Goal: Navigation & Orientation: Find specific page/section

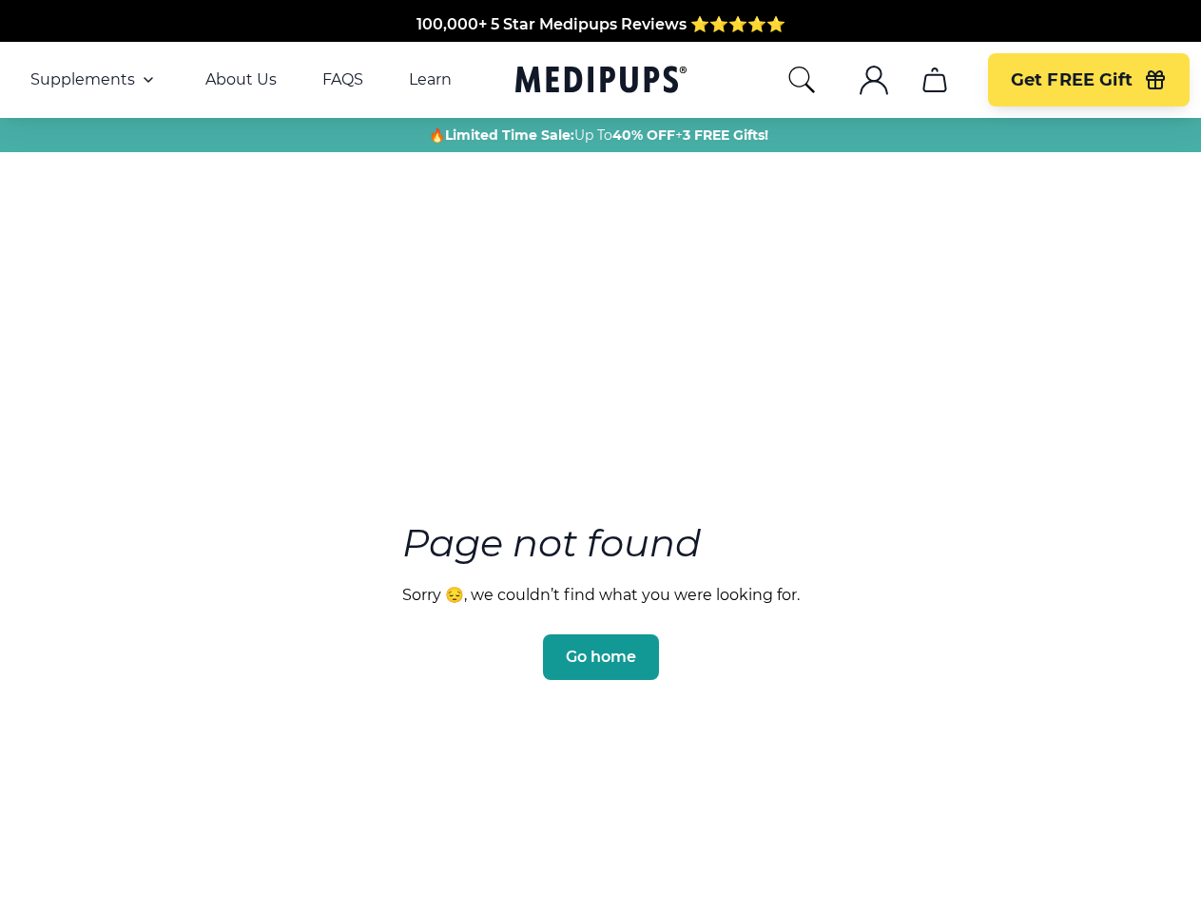
click at [600, 456] on section "Page not found Sorry 😔, we couldn’t find what you were looking for. Go home" at bounding box center [600, 555] width 1201 height 730
click at [94, 80] on span "Supplements" at bounding box center [82, 79] width 105 height 19
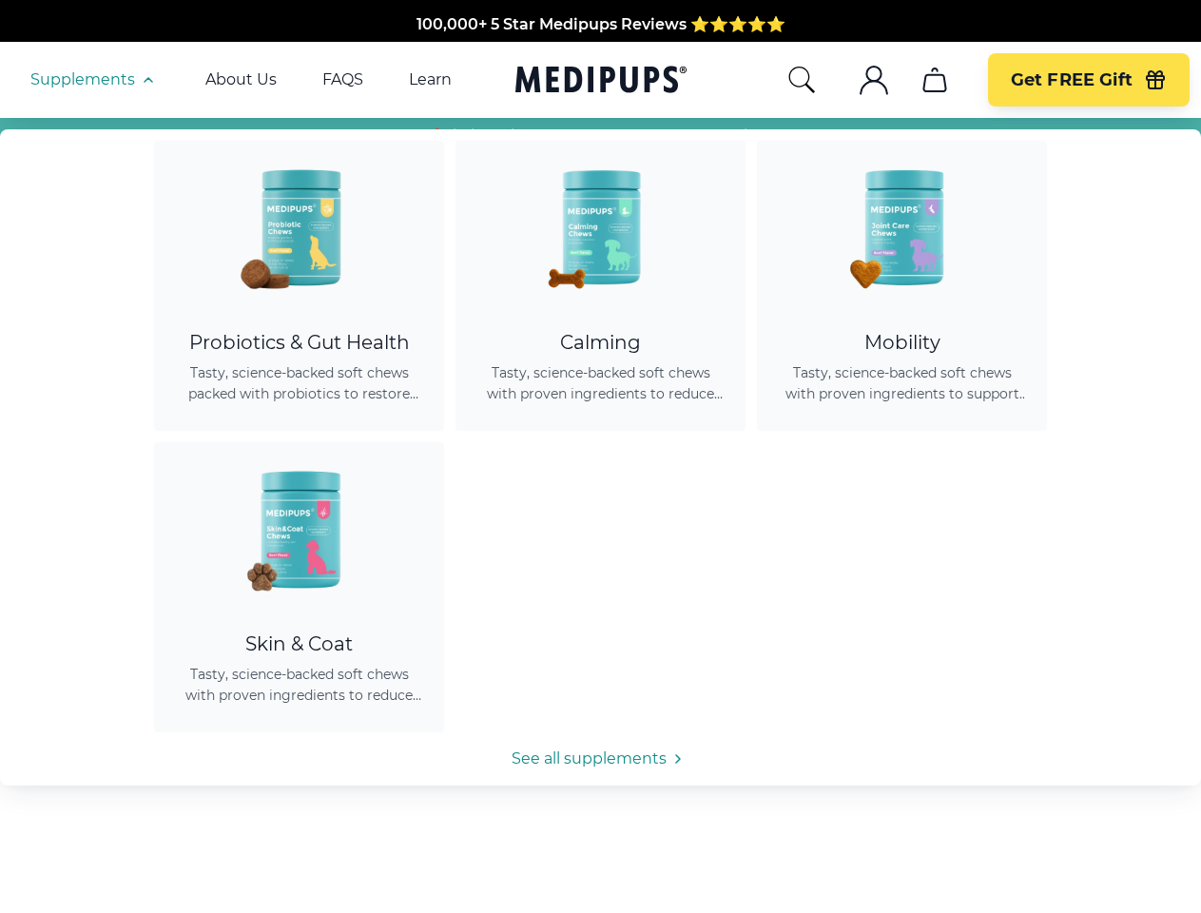
click at [146, 80] on icon "button" at bounding box center [148, 79] width 23 height 23
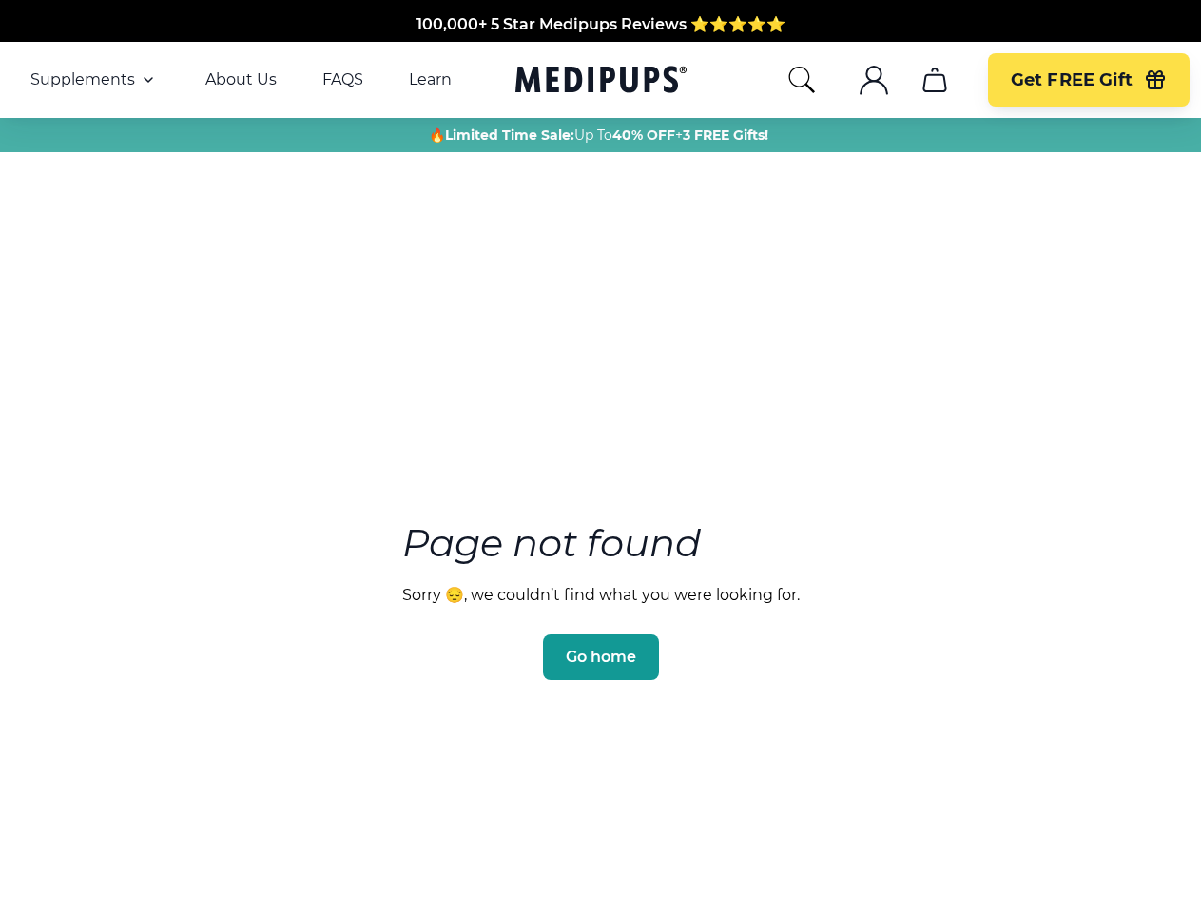
click at [800, 80] on icon "search" at bounding box center [801, 80] width 30 height 30
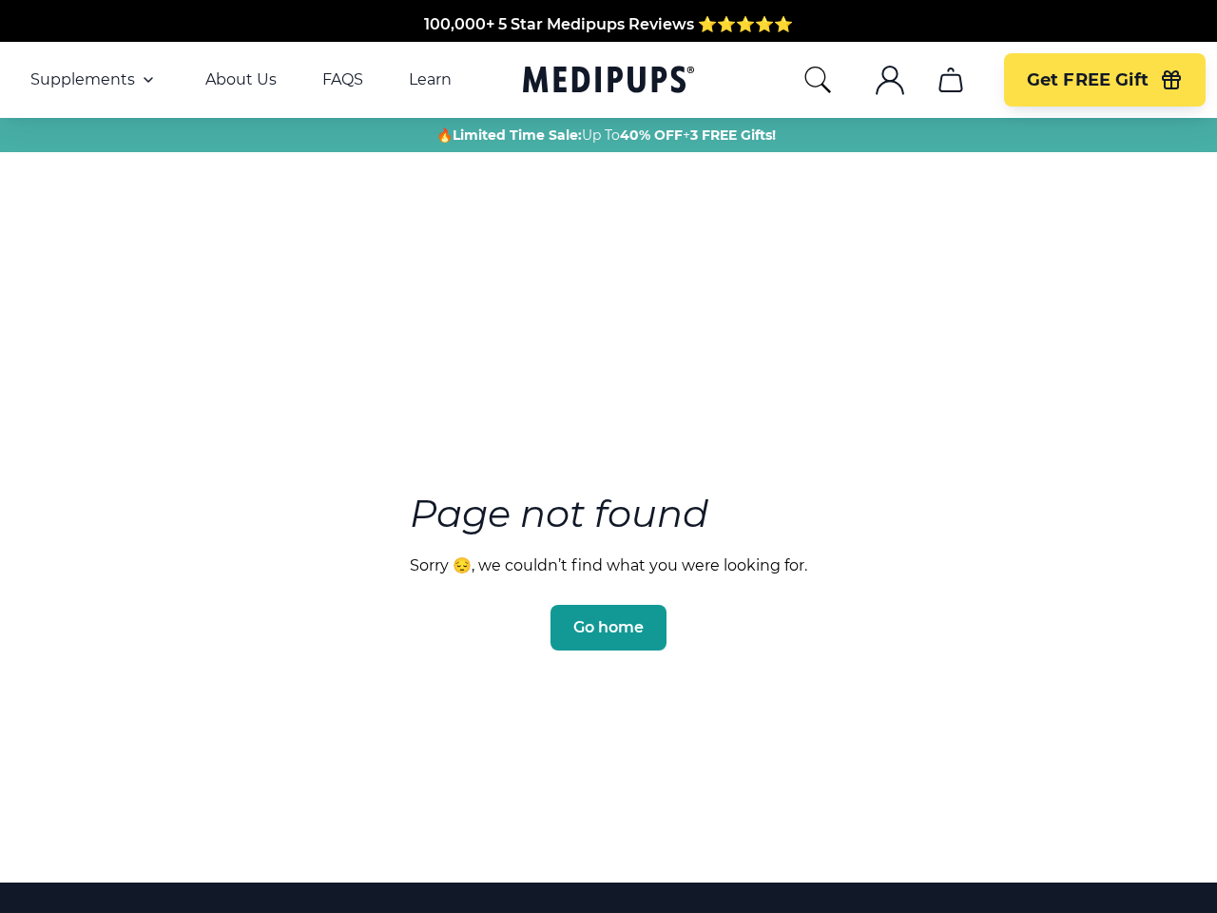
click at [875, 80] on icon ".cls-1{fill:none;stroke:currentColor;stroke-miterlimit:10;stroke-width:1.5px;}" at bounding box center [890, 80] width 30 height 30
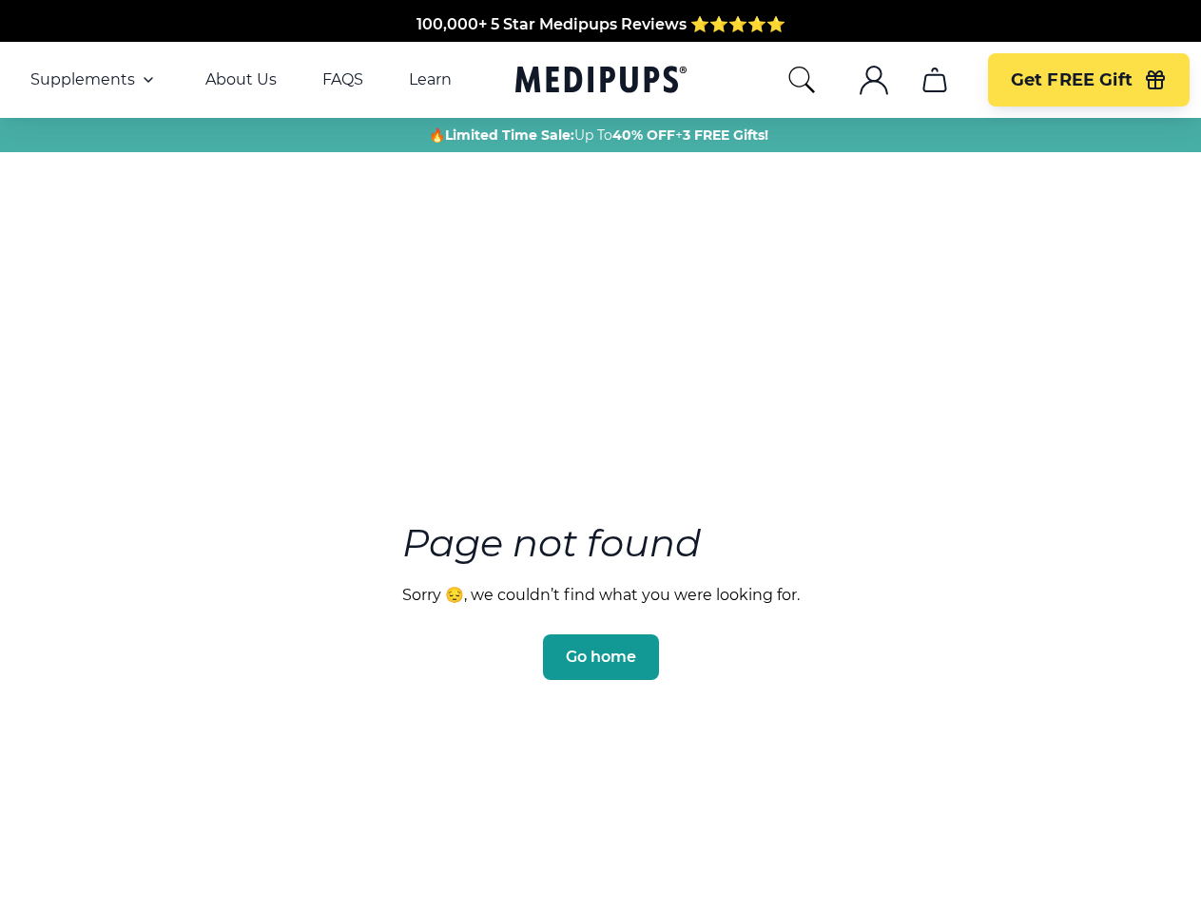
click at [933, 80] on icon "cart" at bounding box center [934, 80] width 30 height 30
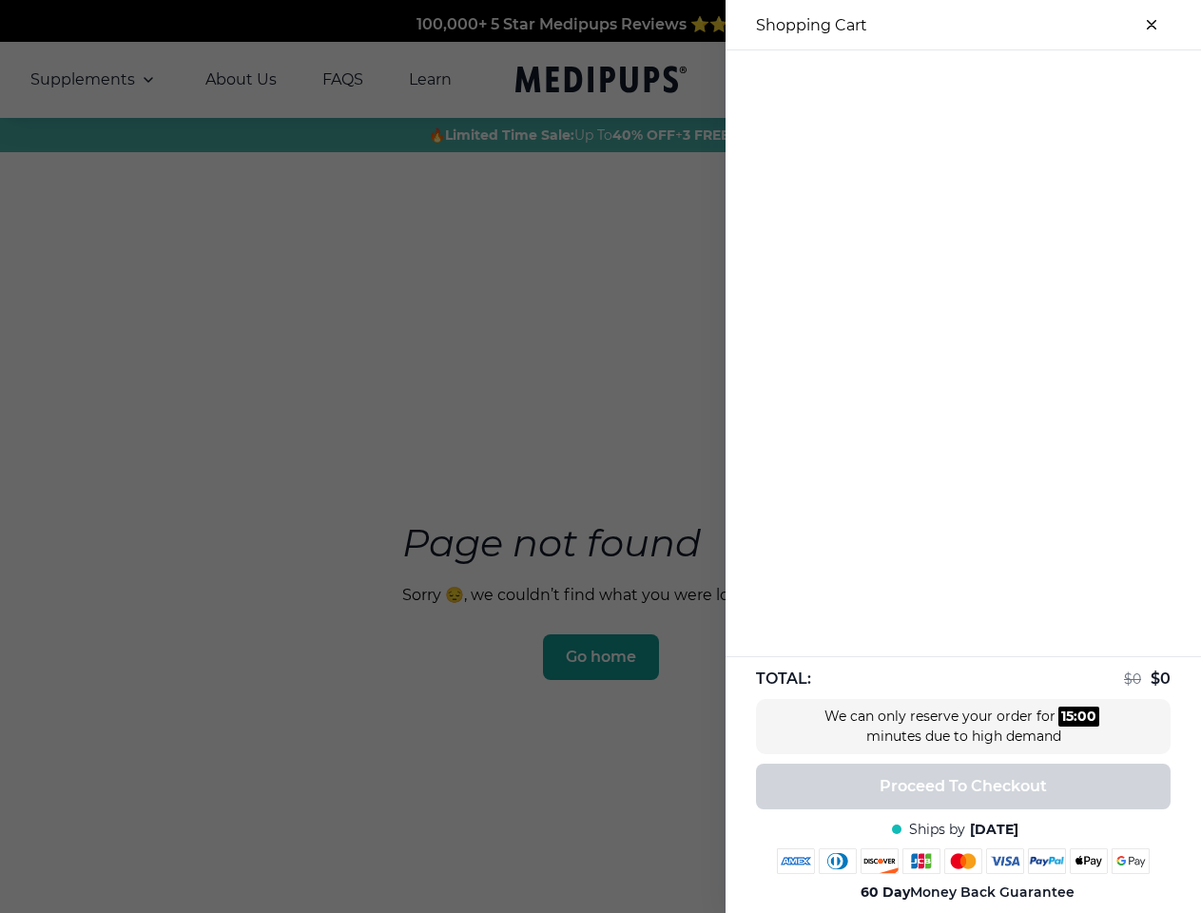
click at [933, 80] on div at bounding box center [600, 456] width 1201 height 913
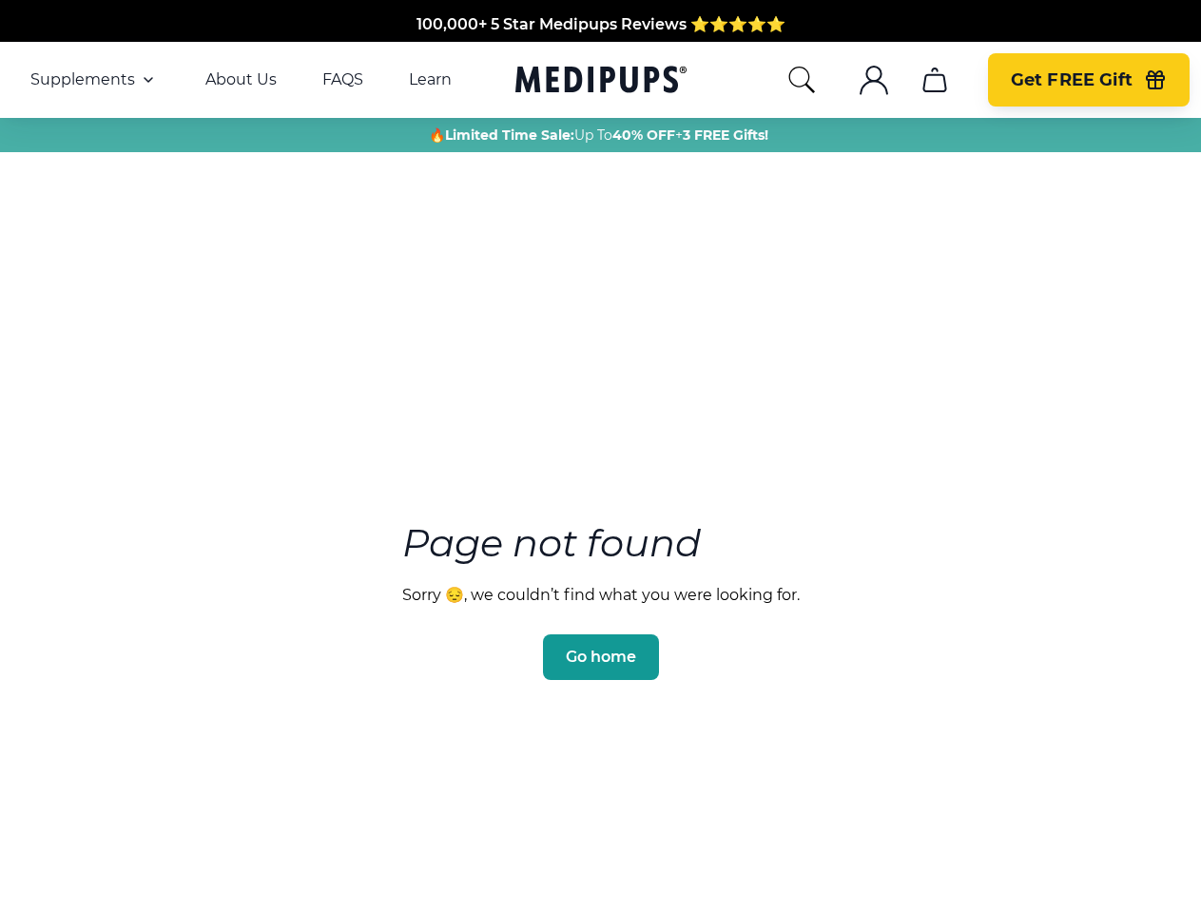
click at [1087, 80] on span "Get FREE Gift" at bounding box center [1071, 80] width 122 height 22
